Goal: Information Seeking & Learning: Learn about a topic

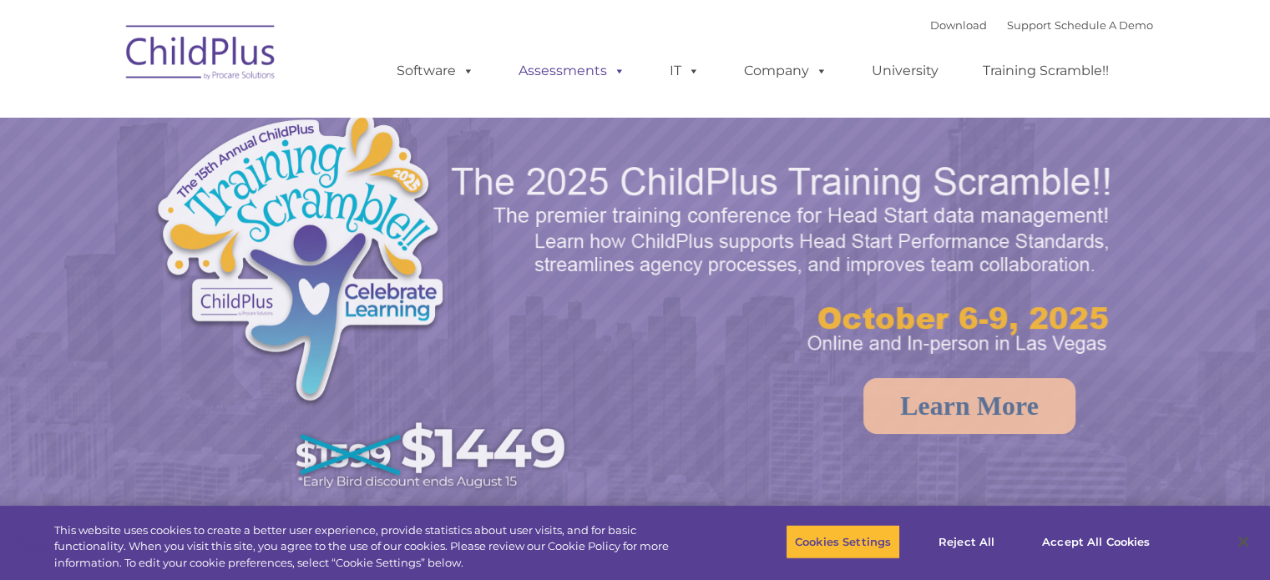
select select "MEDIUM"
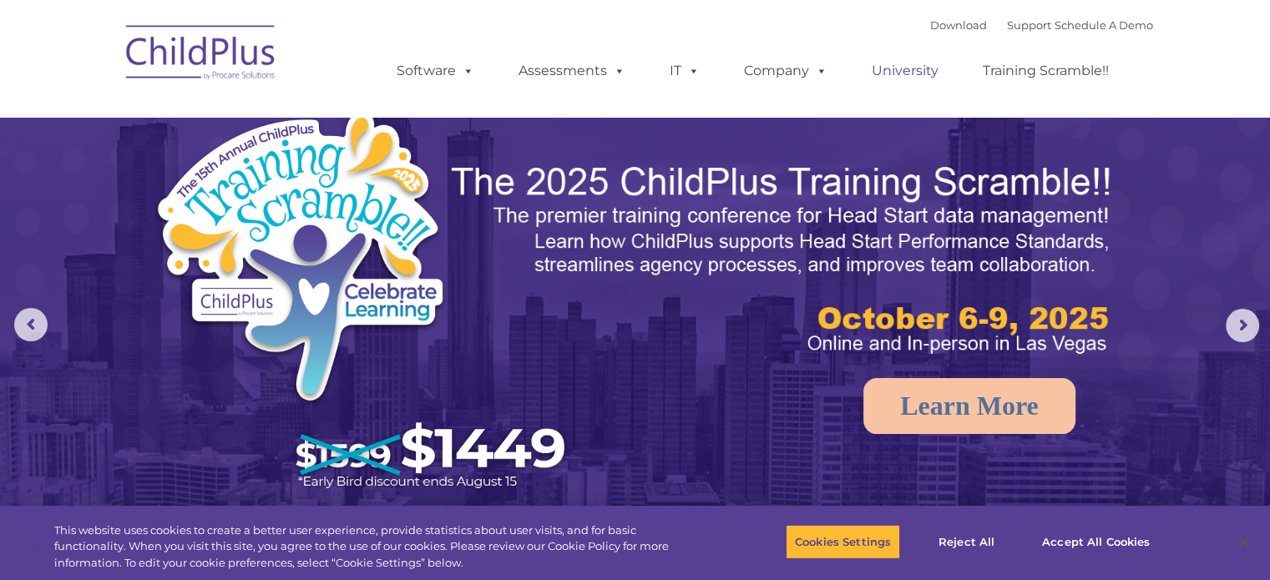
drag, startPoint x: 885, startPoint y: 74, endPoint x: 883, endPoint y: 84, distance: 10.2
click at [886, 74] on link "University" at bounding box center [905, 70] width 100 height 33
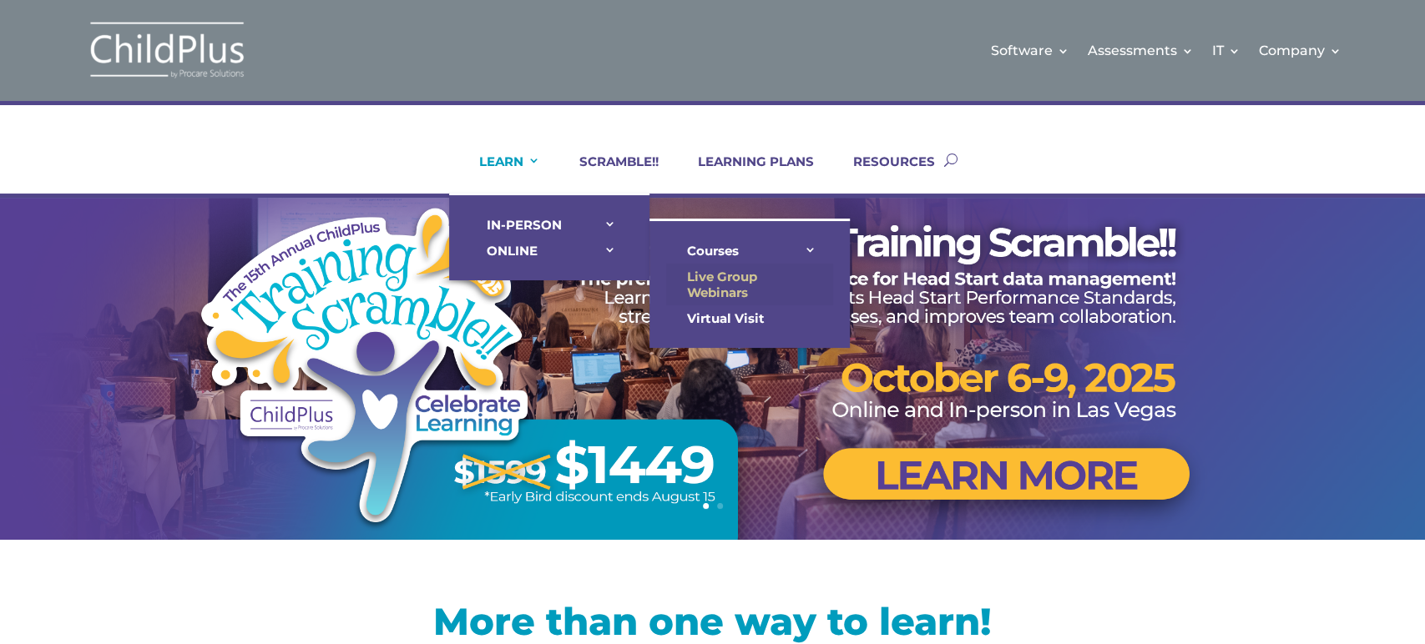
click at [697, 275] on link "Live Group Webinars" at bounding box center [749, 285] width 167 height 42
